Goal: Information Seeking & Learning: Find specific fact

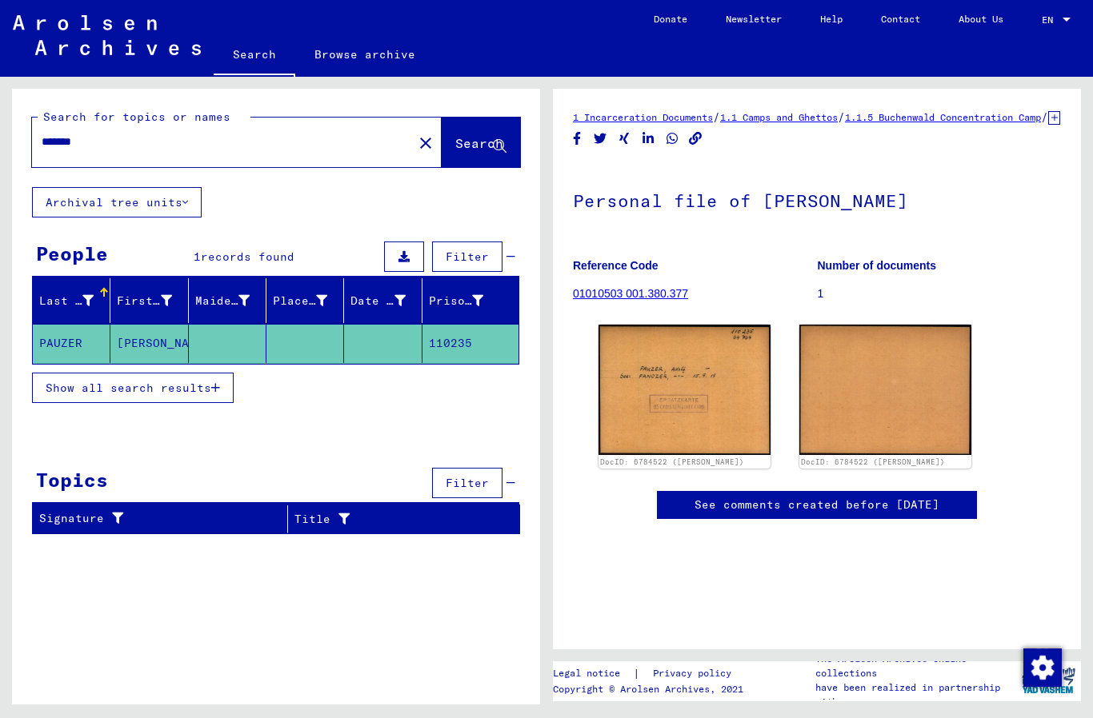
click at [712, 399] on img at bounding box center [684, 390] width 172 height 130
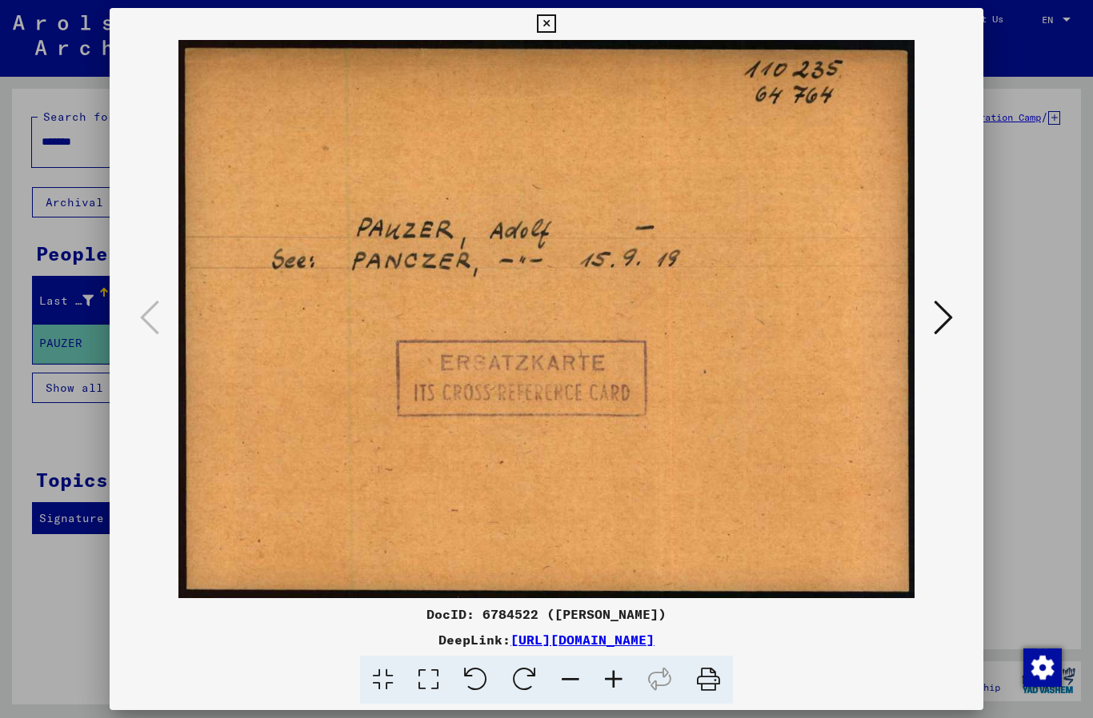
click at [60, 376] on div at bounding box center [546, 359] width 1093 height 718
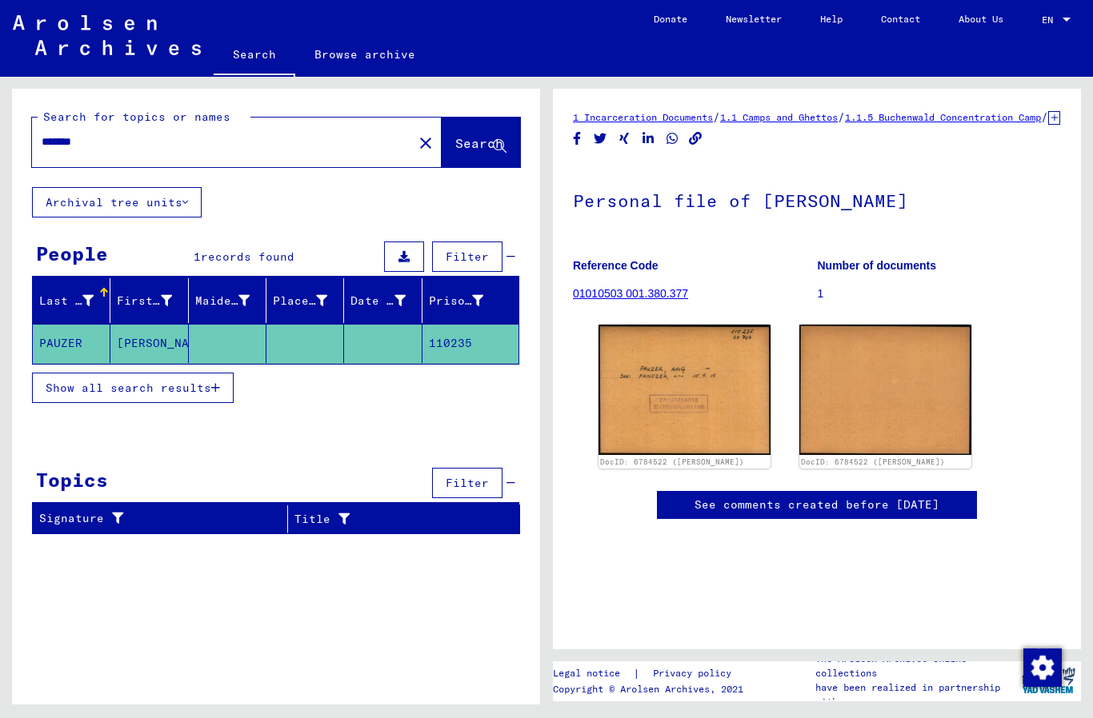
click at [454, 346] on mat-cell "110235" at bounding box center [470, 343] width 96 height 39
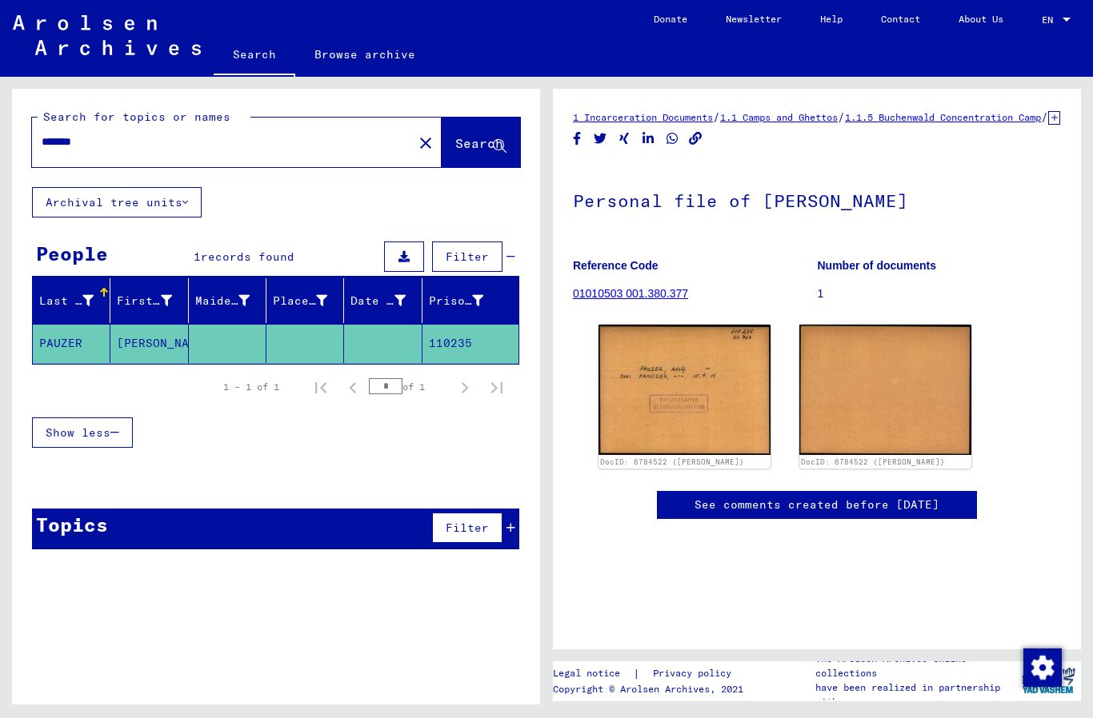
click at [714, 435] on img at bounding box center [684, 390] width 172 height 130
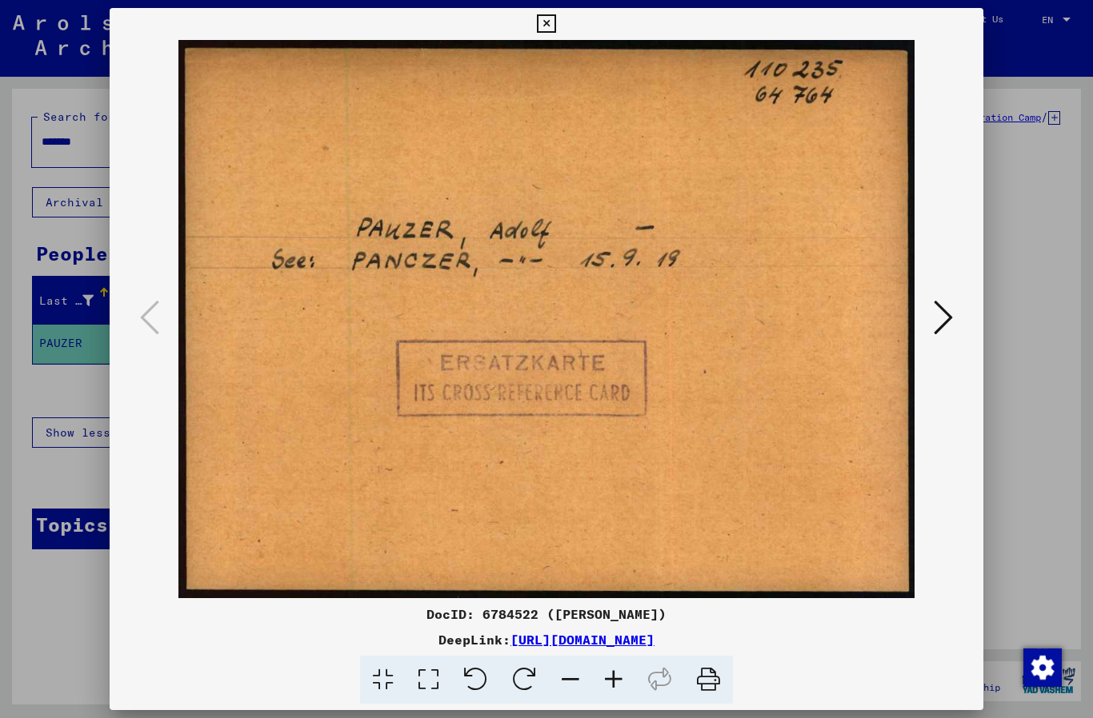
click at [54, 341] on div at bounding box center [546, 359] width 1093 height 718
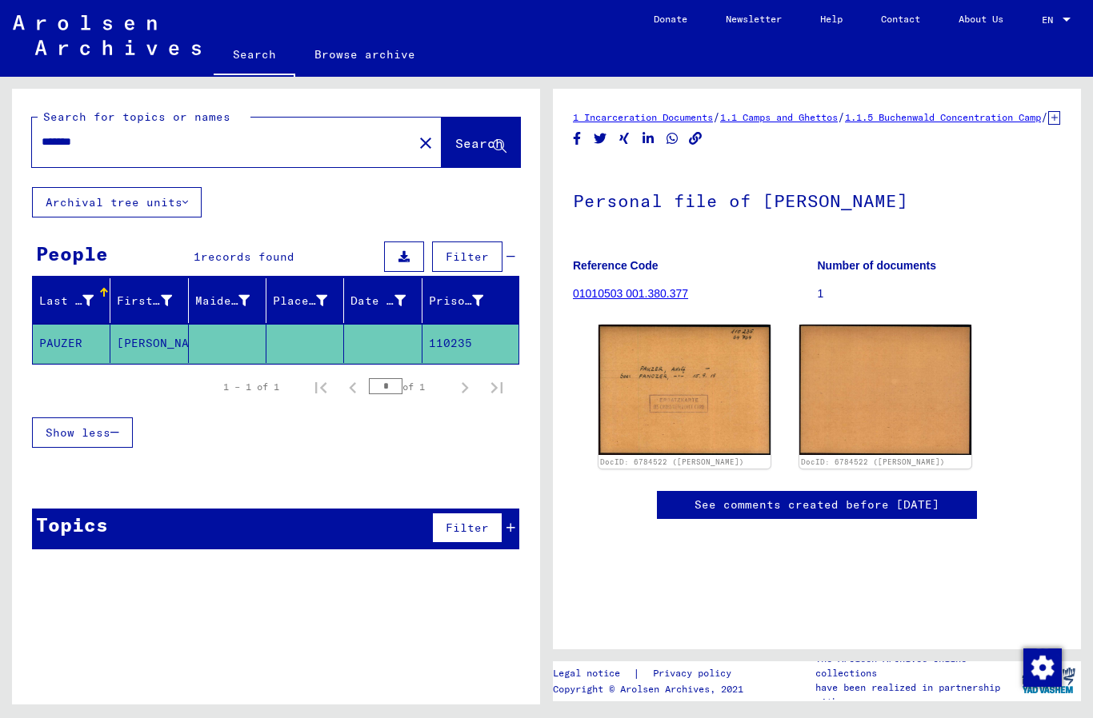
click at [416, 141] on mat-icon "close" at bounding box center [425, 143] width 19 height 19
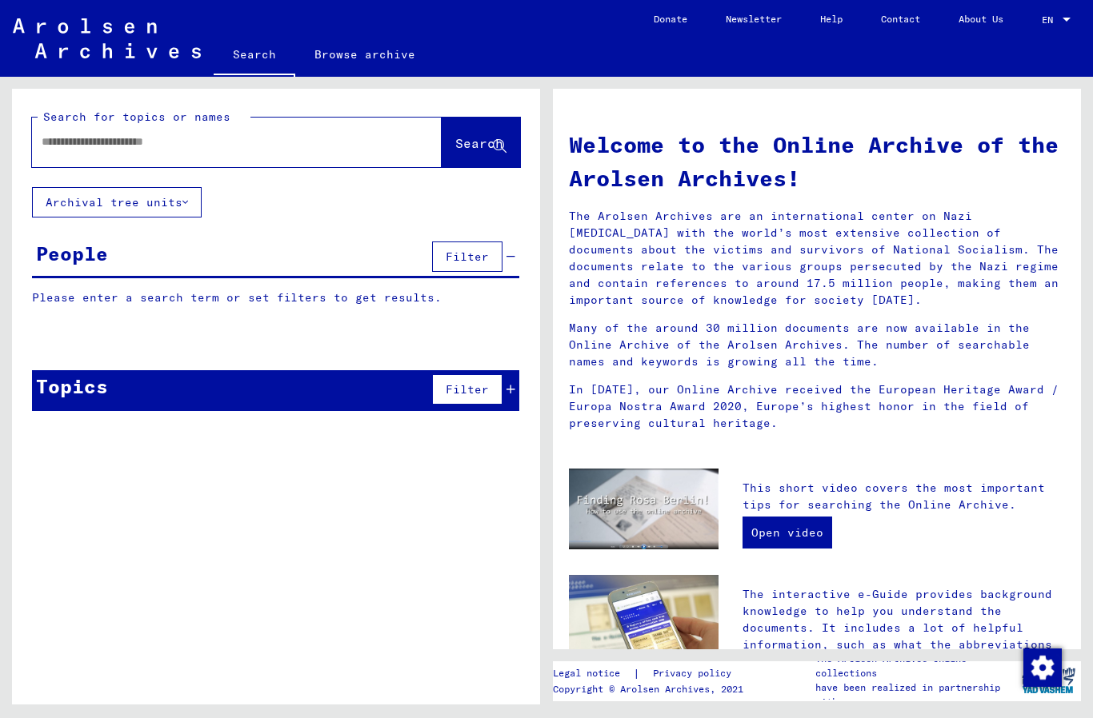
click at [328, 134] on input "text" at bounding box center [218, 142] width 352 height 17
type input "******"
click at [474, 145] on span "Search" at bounding box center [479, 143] width 48 height 16
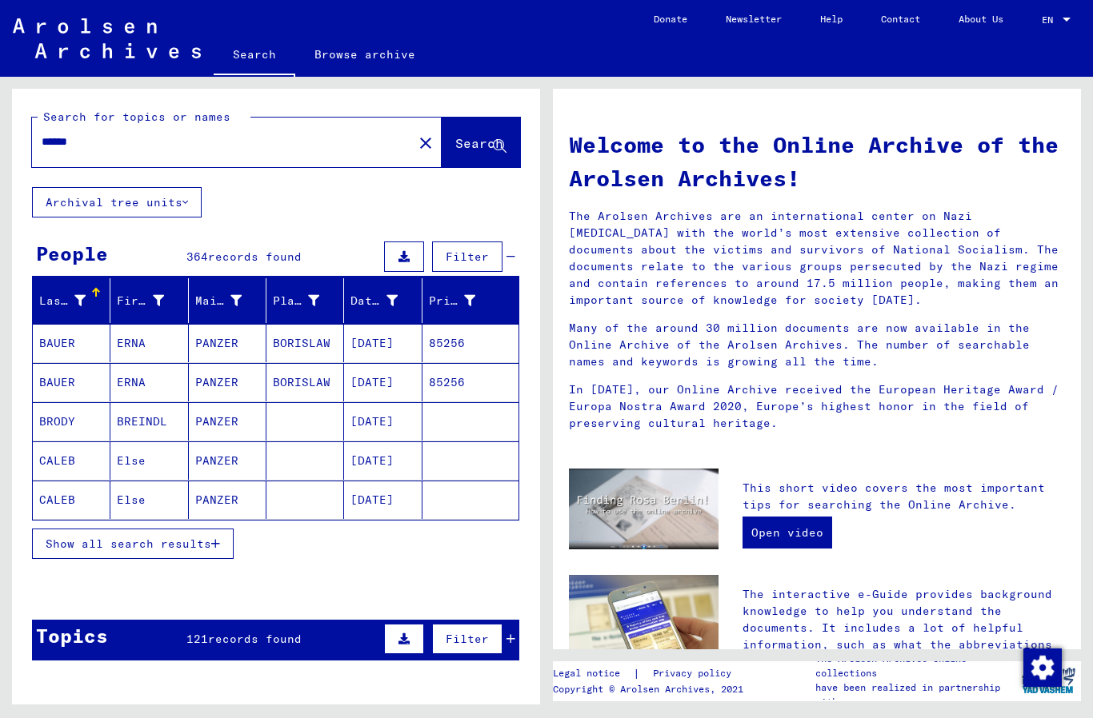
click at [87, 541] on span "Show all search results" at bounding box center [129, 544] width 166 height 14
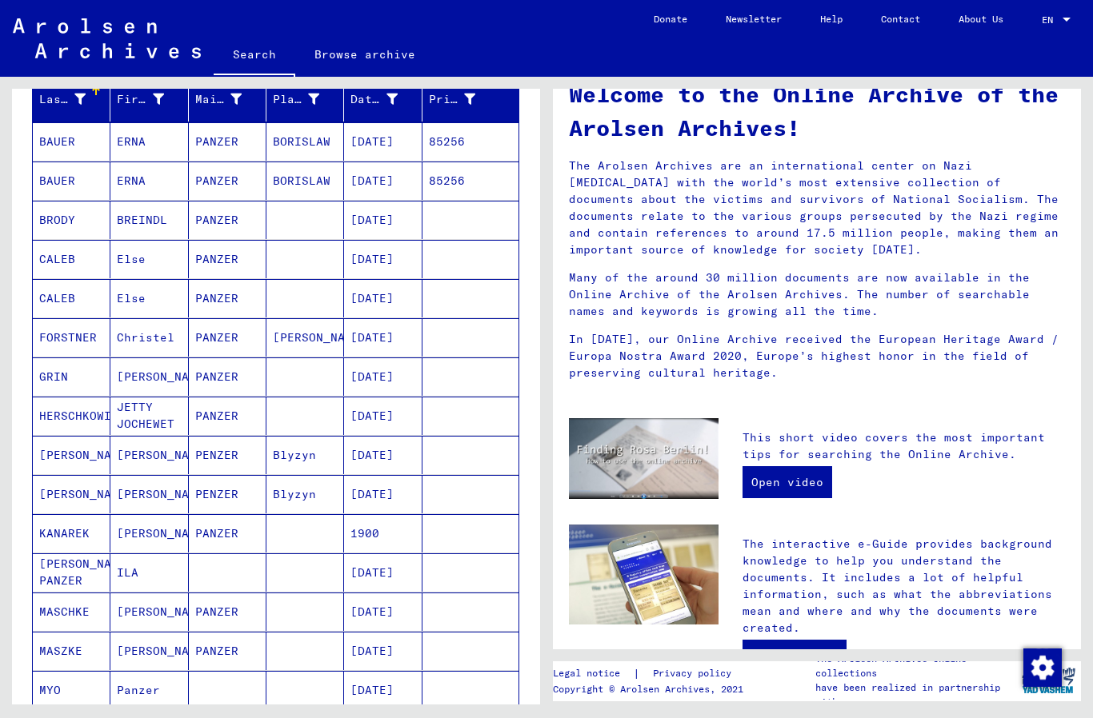
scroll to position [202, 0]
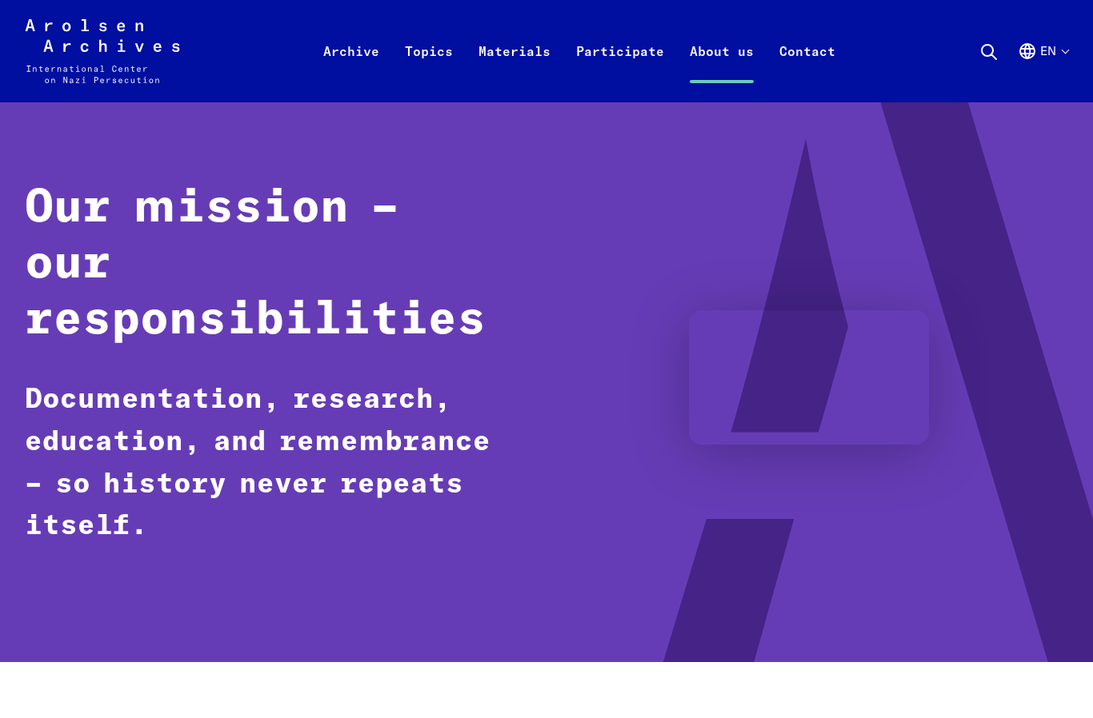
click at [363, 62] on link "Archive" at bounding box center [351, 70] width 82 height 64
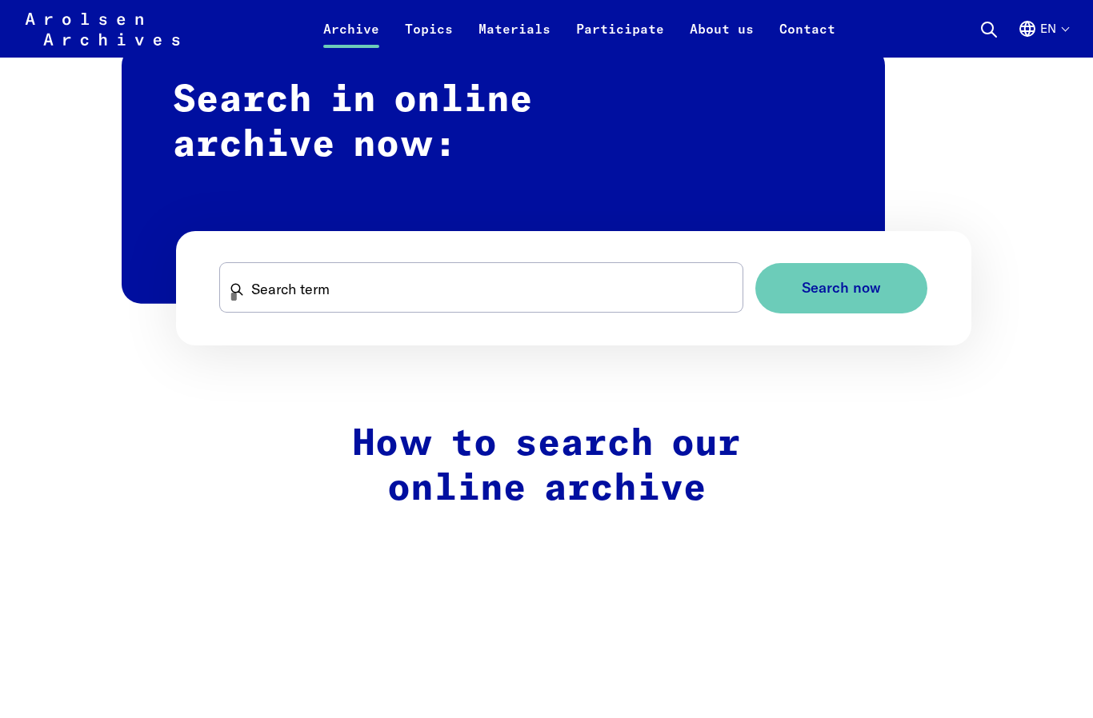
scroll to position [971, 0]
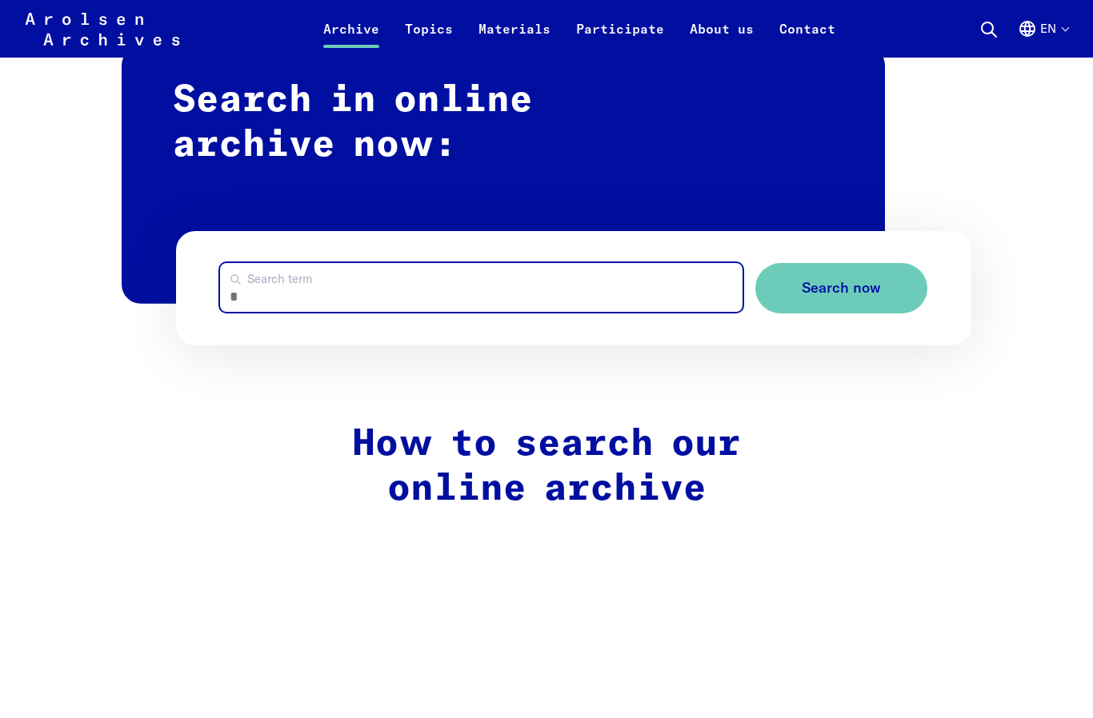
click at [239, 294] on input "Search term" at bounding box center [481, 288] width 522 height 49
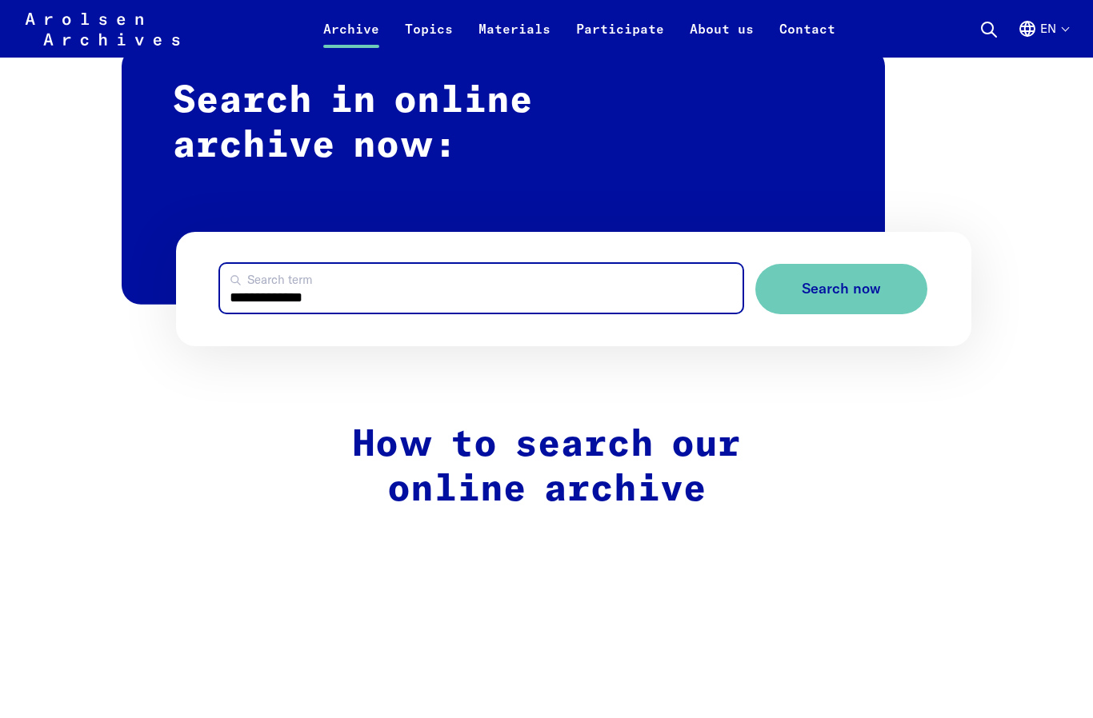
type input "**********"
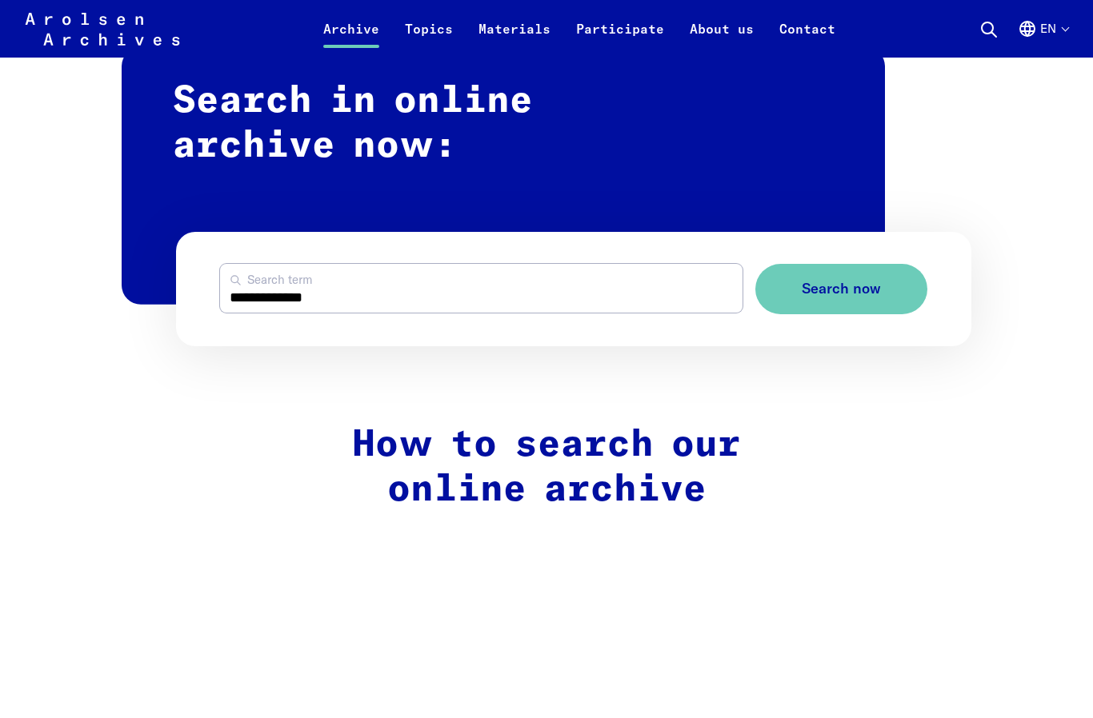
click at [861, 292] on span "Search now" at bounding box center [841, 289] width 79 height 17
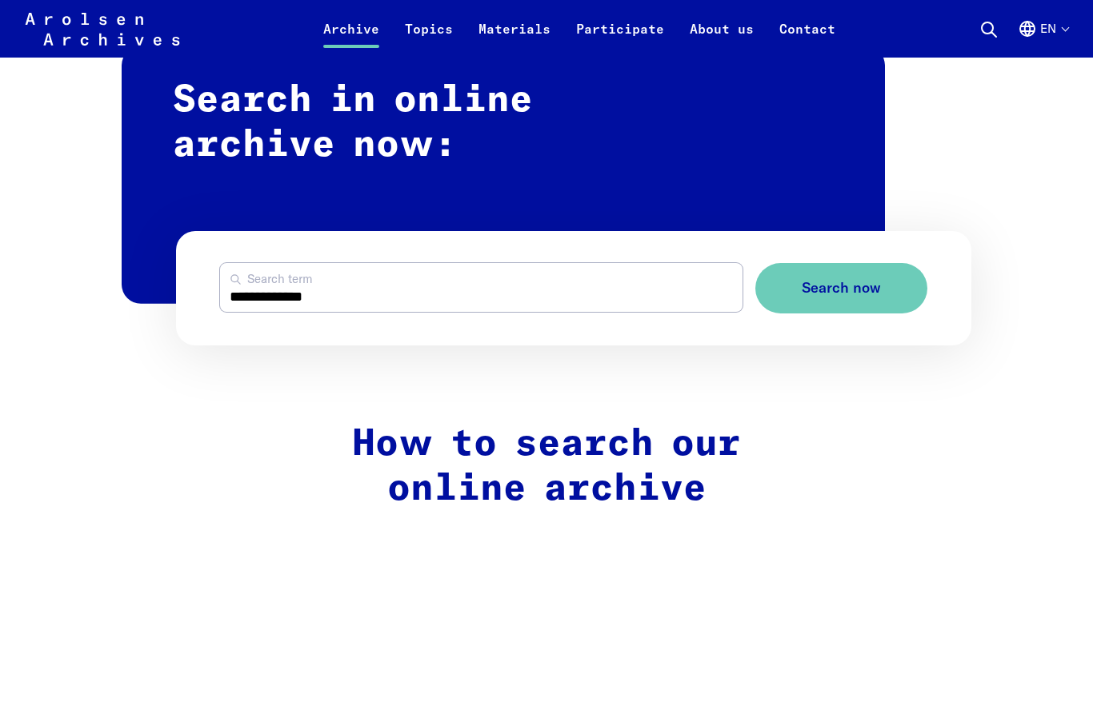
scroll to position [1000, 0]
